Goal: Check status

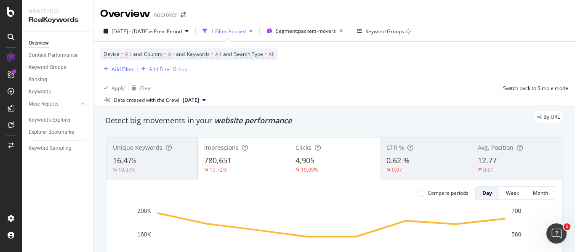
click at [195, 24] on div "[DATE] - [DATE] vs Prev. Period 1 Filter Applied Segment: packers-movers Keywor…" at bounding box center [333, 63] width 481 height 84
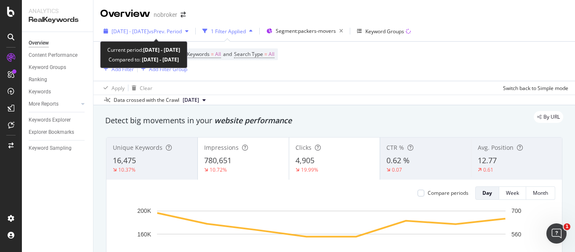
click at [182, 28] on span "vs Prev. Period" at bounding box center [165, 31] width 33 height 7
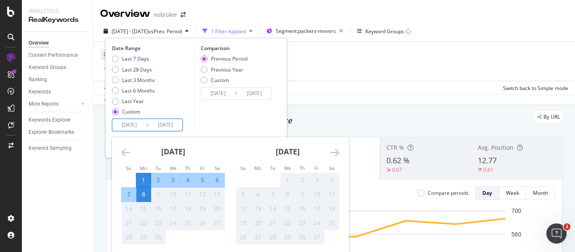
click at [176, 127] on input "2025/09/08" at bounding box center [166, 125] width 34 height 12
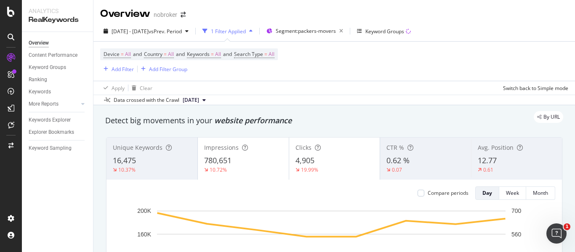
click at [366, 95] on div "Data crossed with the Crawl 2025 Sep. 1st" at bounding box center [333, 100] width 481 height 10
